Goal: Task Accomplishment & Management: Manage account settings

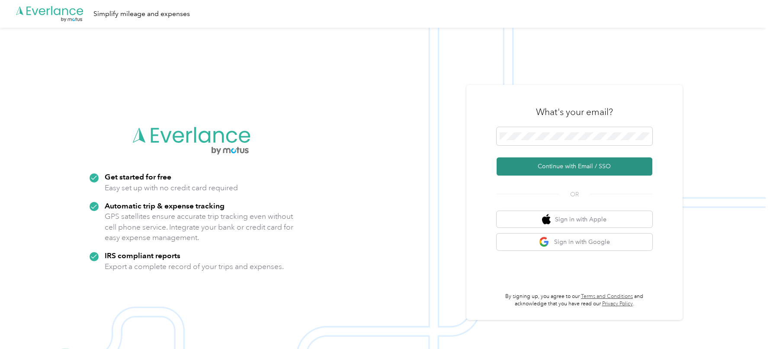
click at [530, 171] on button "Continue with Email / SSO" at bounding box center [575, 167] width 156 height 18
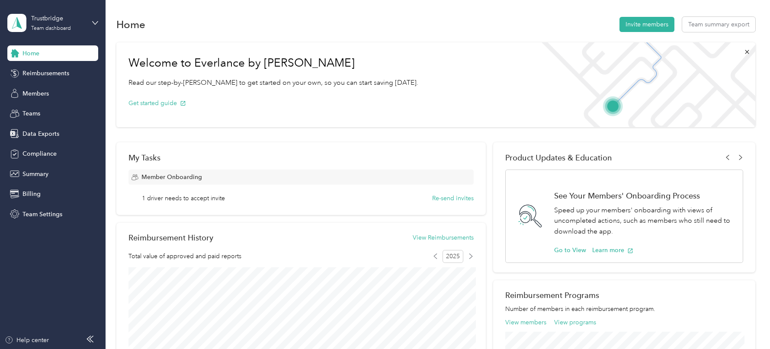
click at [29, 224] on aside "Trustbridge Team dashboard Home Reimbursements Members Teams Data Exports Compl…" at bounding box center [53, 174] width 106 height 349
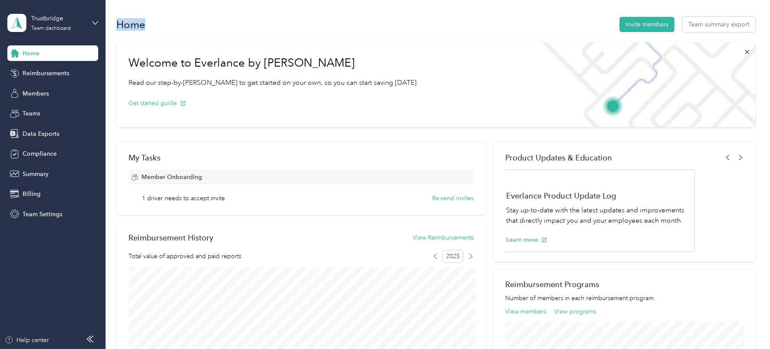
click at [29, 224] on aside "Trustbridge Team dashboard Home Reimbursements Members Teams Data Exports Compl…" at bounding box center [53, 174] width 106 height 349
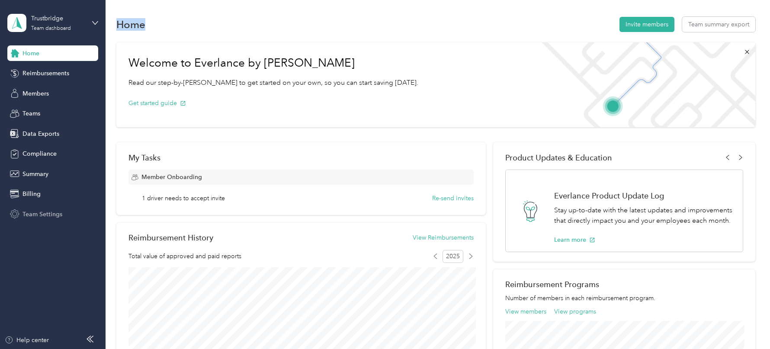
click at [29, 218] on span "Team Settings" at bounding box center [43, 214] width 40 height 9
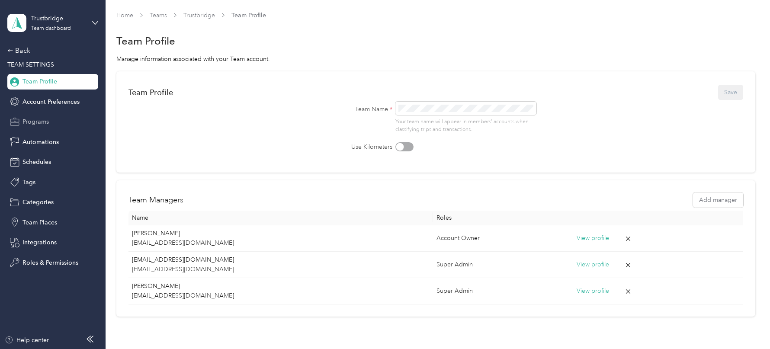
click at [38, 116] on div "Programs" at bounding box center [52, 122] width 91 height 16
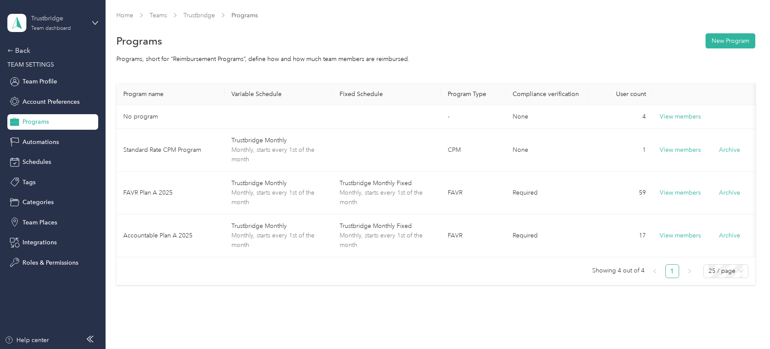
click at [63, 26] on div "Team dashboard" at bounding box center [51, 28] width 40 height 5
click at [51, 107] on div "Log out" at bounding box center [98, 109] width 170 height 15
